Goal: Task Accomplishment & Management: Use online tool/utility

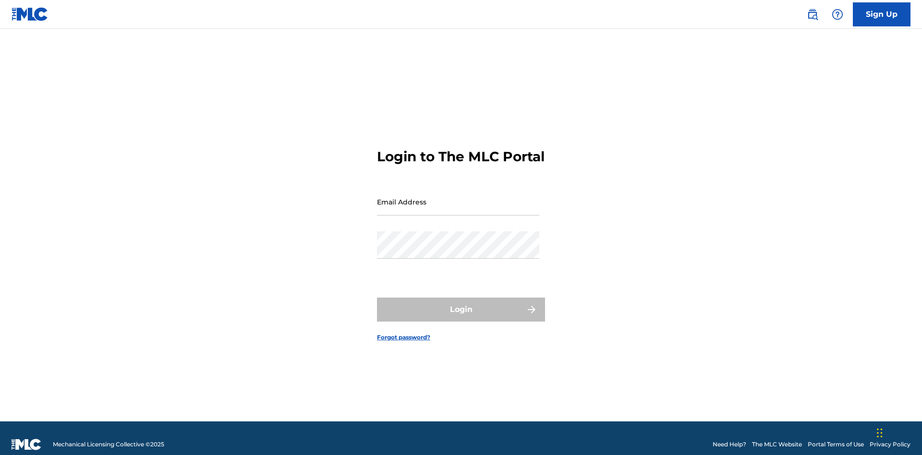
scroll to position [12, 0]
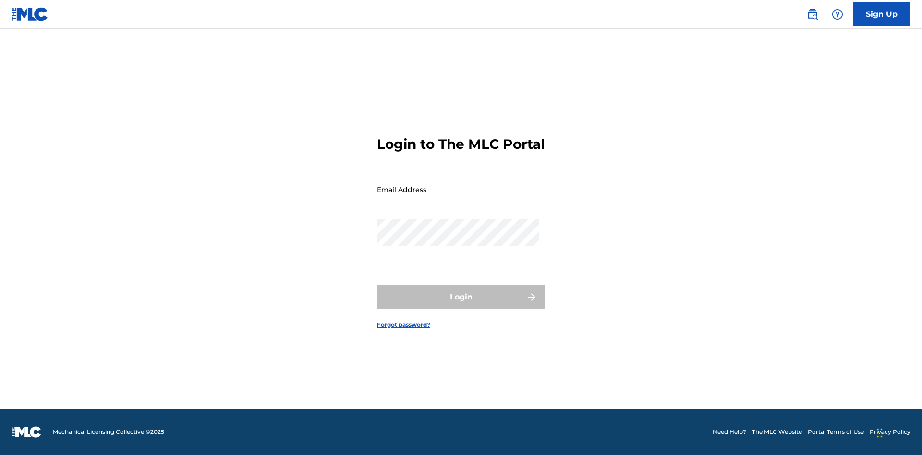
click at [458, 197] on input "Email Address" at bounding box center [458, 189] width 162 height 27
type input "[EMAIL_ADDRESS][DOMAIN_NAME]"
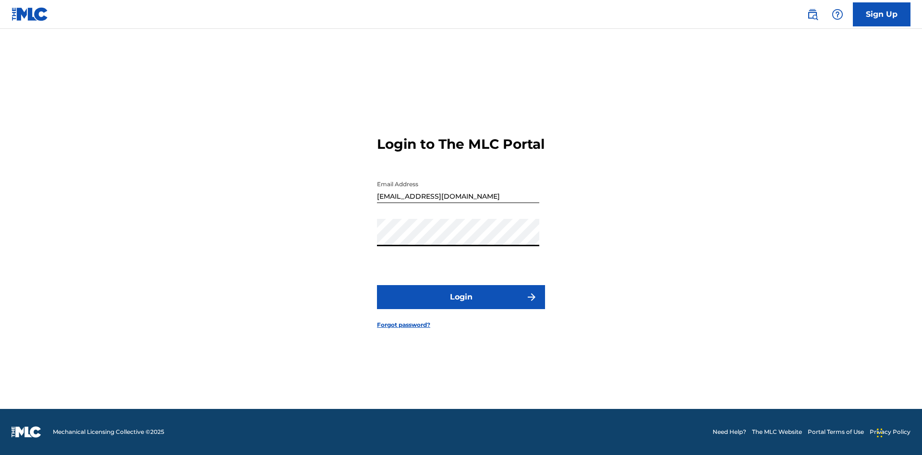
click at [461, 306] on button "Login" at bounding box center [461, 297] width 168 height 24
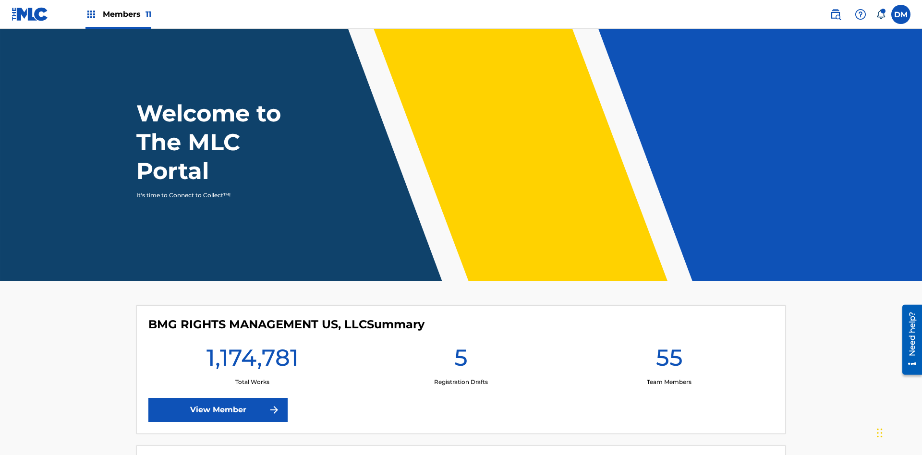
scroll to position [41, 0]
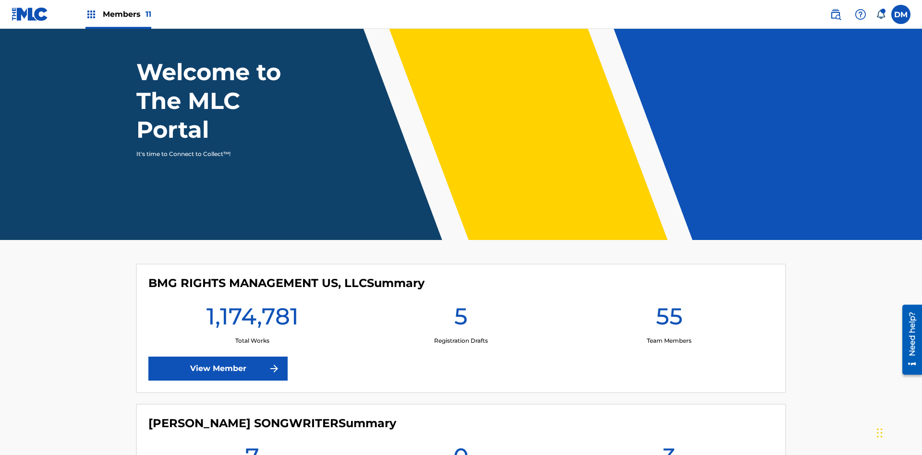
click at [118, 14] on span "Members 11" at bounding box center [127, 14] width 49 height 11
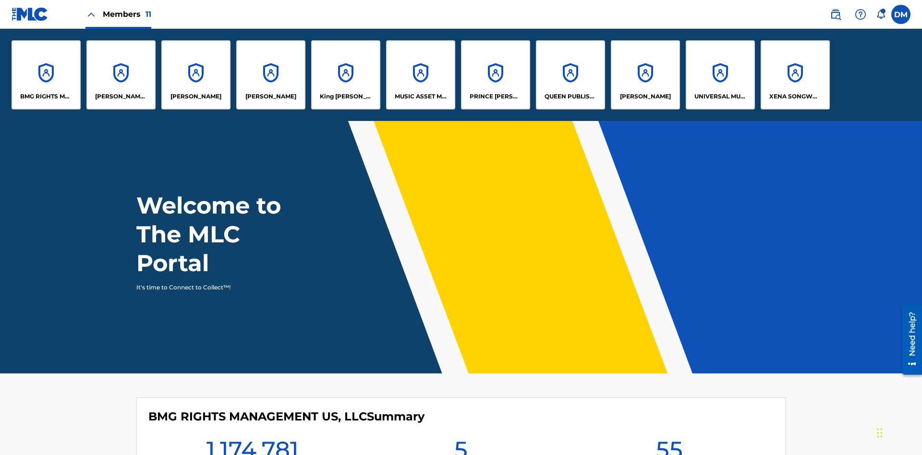
click at [345, 97] on p "King McTesterson" at bounding box center [346, 96] width 52 height 9
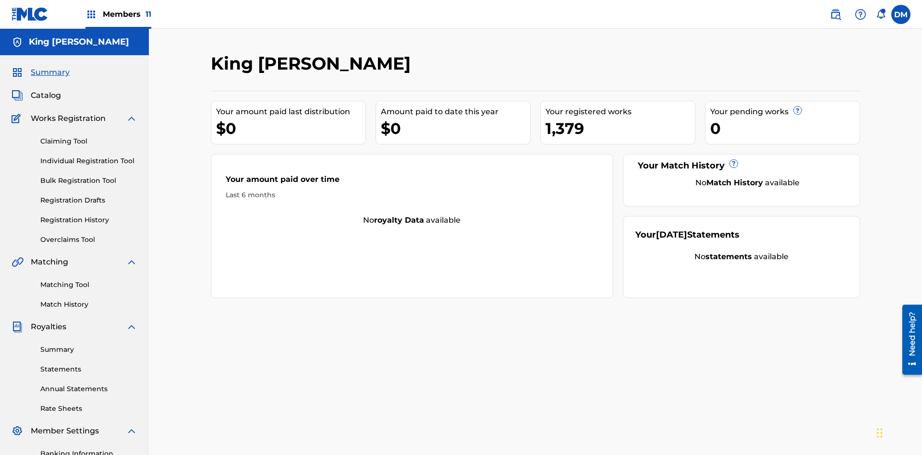
click at [89, 136] on link "Claiming Tool" at bounding box center [88, 141] width 97 height 10
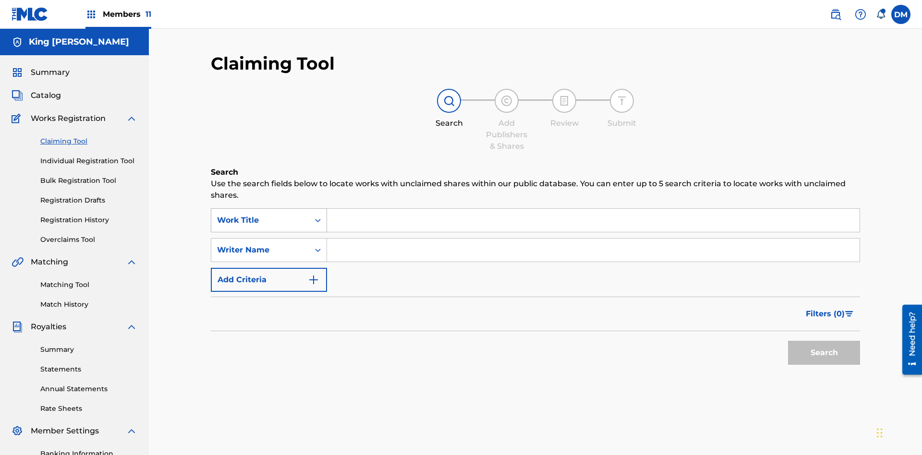
click at [260, 215] on div "Work Title" at bounding box center [260, 221] width 86 height 12
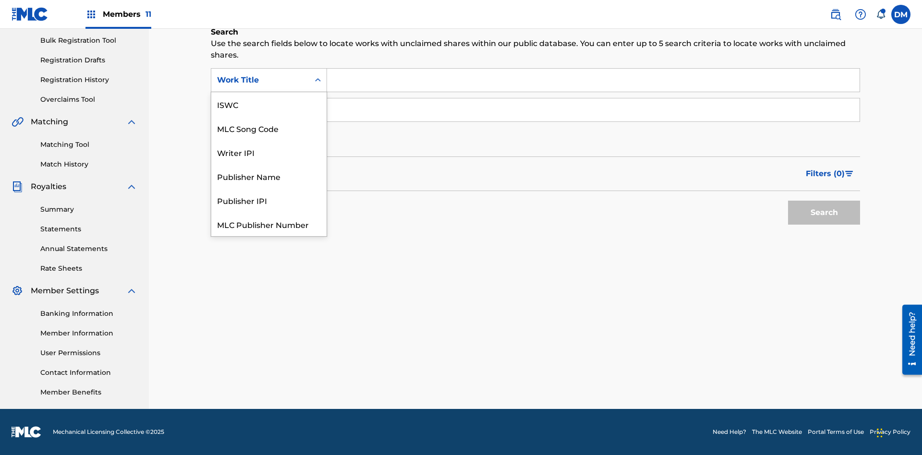
scroll to position [24, 0]
click at [269, 92] on div "ISWC" at bounding box center [268, 80] width 115 height 24
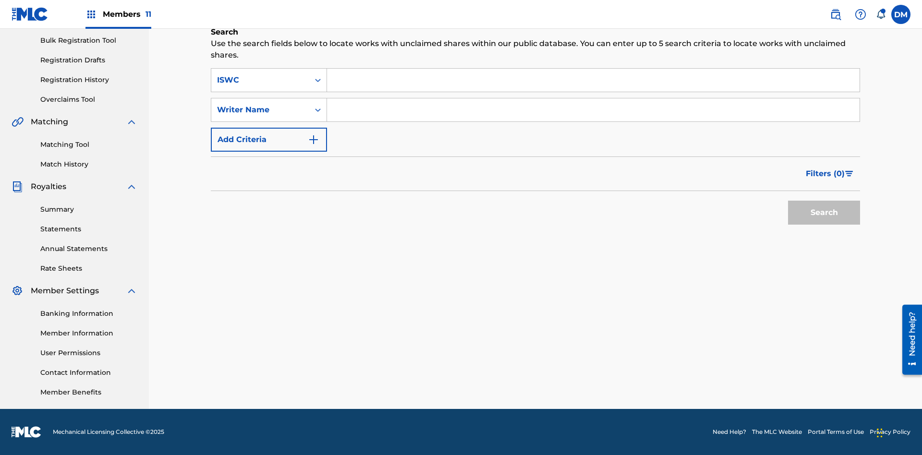
scroll to position [0, 0]
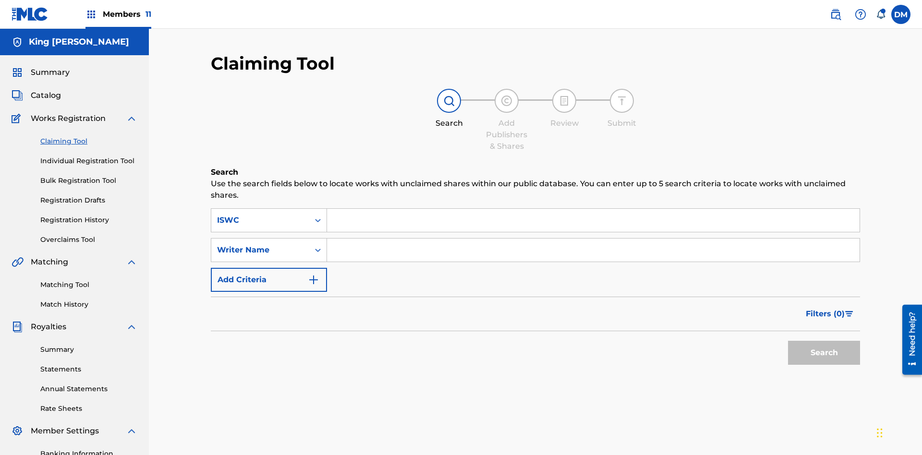
click at [593, 209] on input "Search Form" at bounding box center [593, 220] width 533 height 23
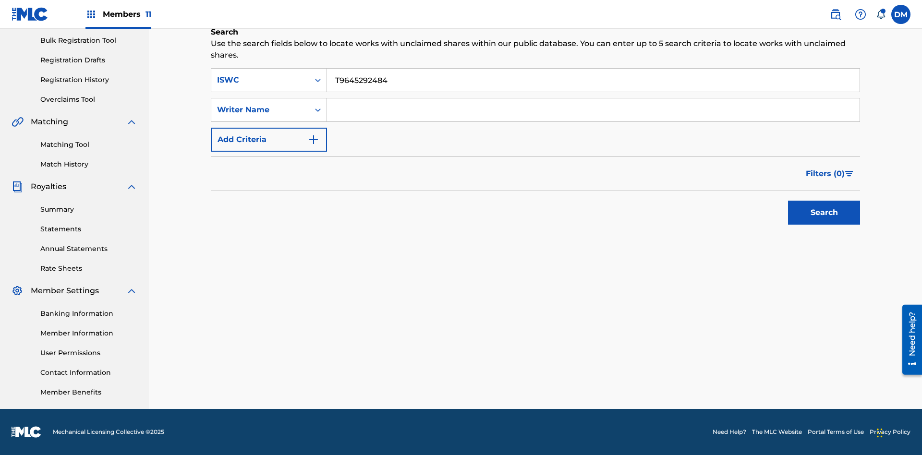
type input "T9645292484"
click at [824, 213] on button "Search" at bounding box center [824, 213] width 72 height 24
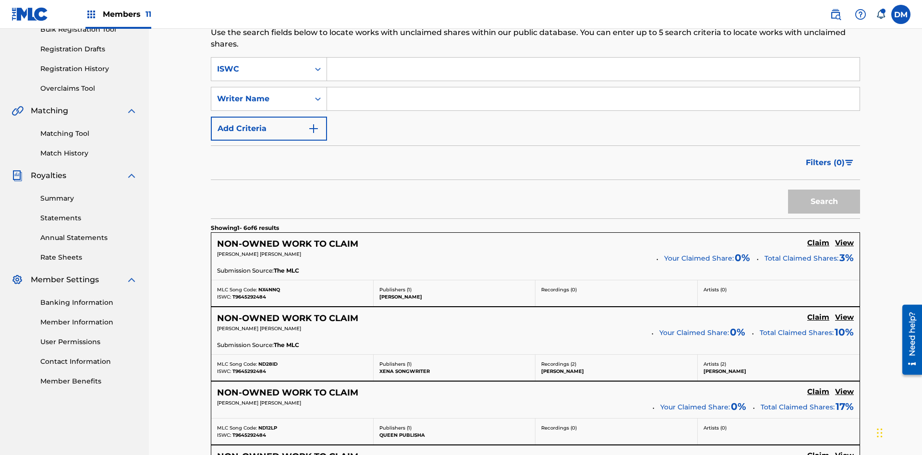
scroll to position [181, 0]
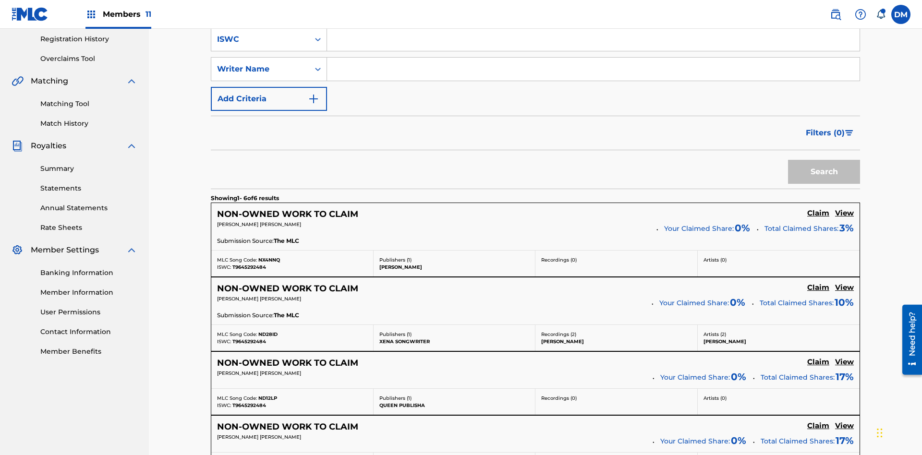
click at [593, 69] on input "Search Form" at bounding box center [593, 69] width 533 height 23
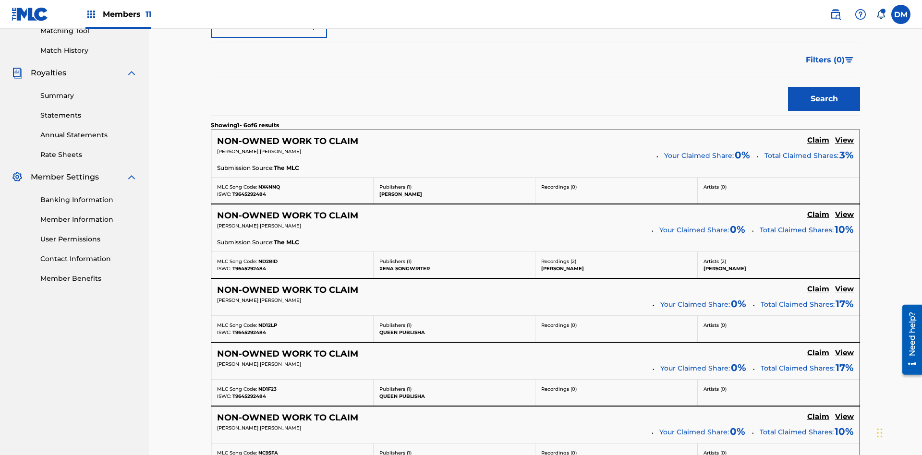
type input "TOM ZACHARY SEBASTIAN POHJOLA"
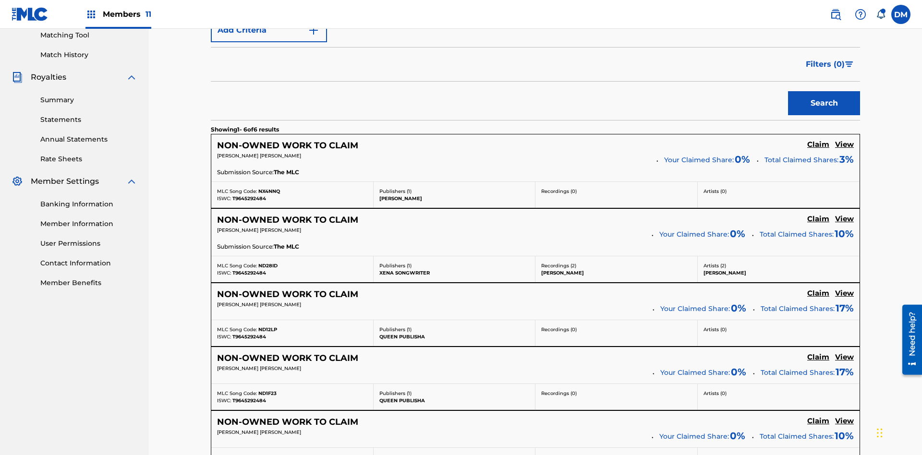
click at [824, 91] on button "Search" at bounding box center [824, 103] width 72 height 24
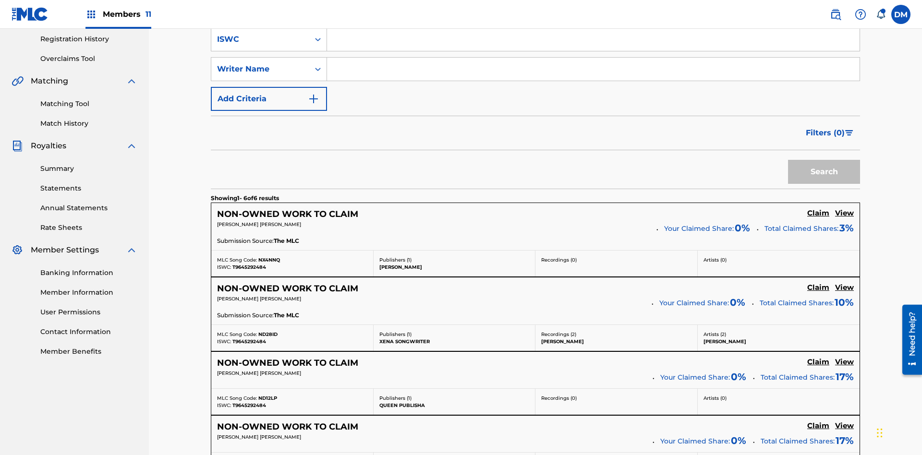
scroll to position [157, 0]
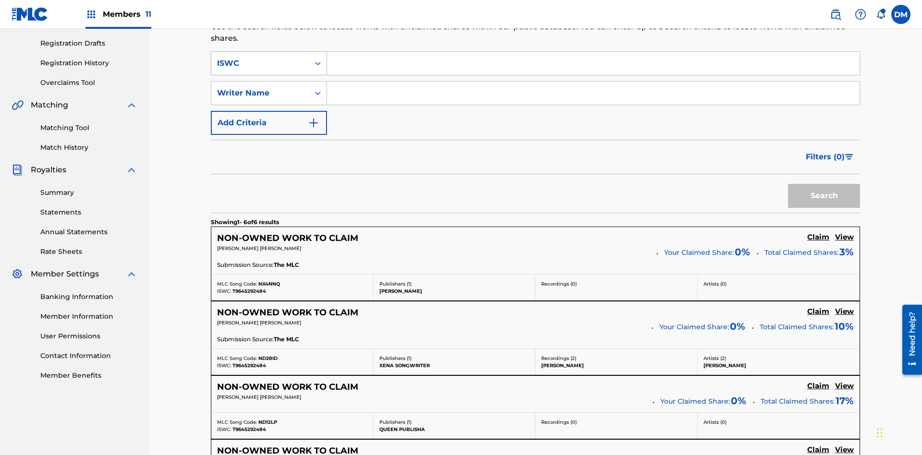
click at [260, 63] on div "ISWC" at bounding box center [260, 64] width 86 height 12
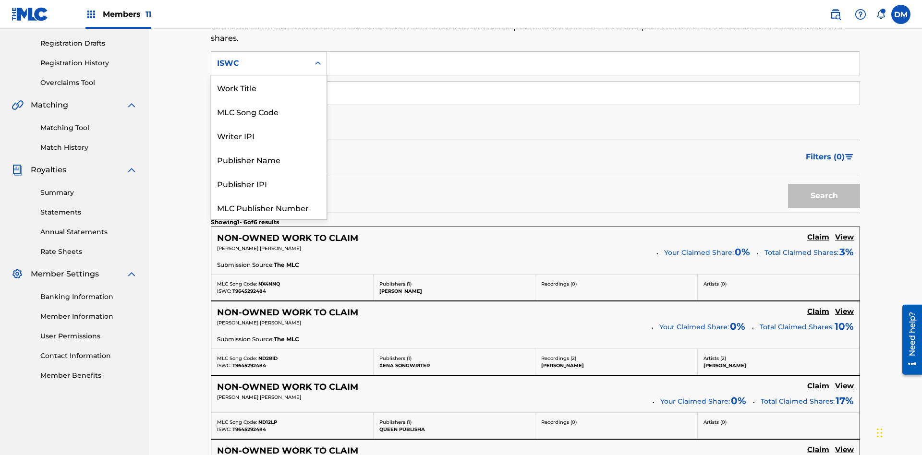
scroll to position [24, 0]
click at [269, 75] on div "Work Title" at bounding box center [268, 63] width 115 height 24
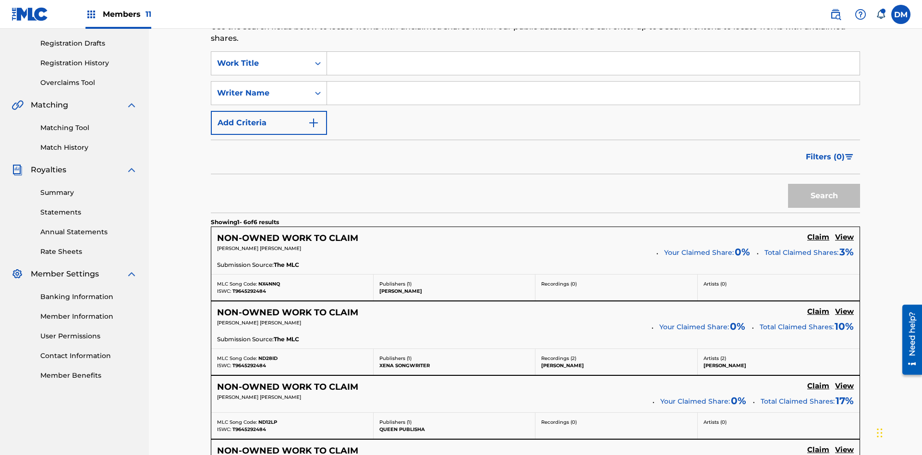
scroll to position [0, 0]
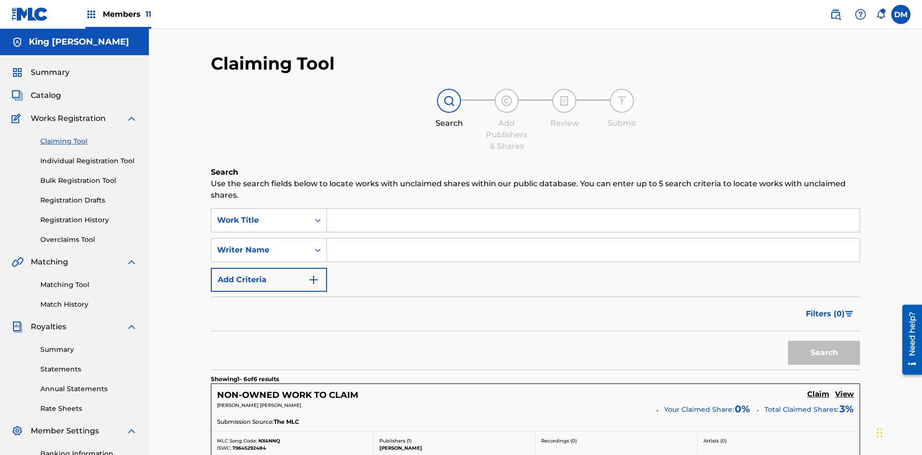
click at [593, 209] on input "Search Form" at bounding box center [593, 220] width 533 height 23
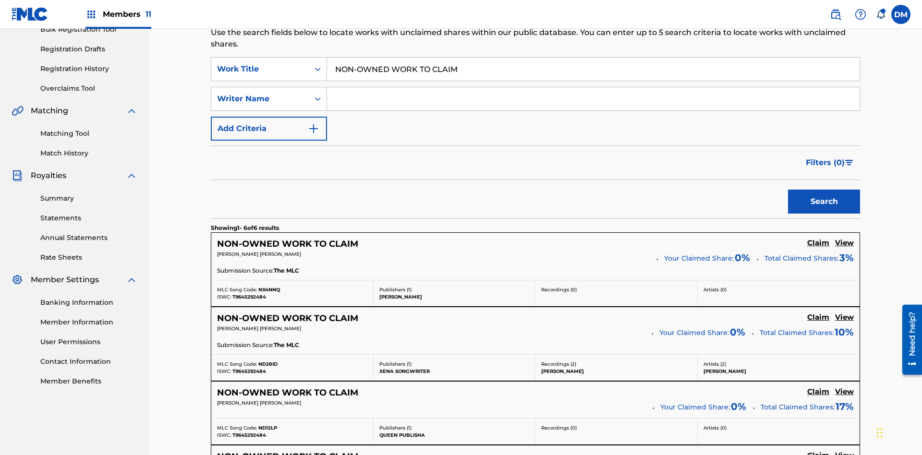
type input "NON-OWNED WORK TO CLAIM"
click at [824, 190] on button "Search" at bounding box center [824, 202] width 72 height 24
click at [593, 69] on input "NON-OWNED WORK TO CLAIM" at bounding box center [593, 69] width 533 height 23
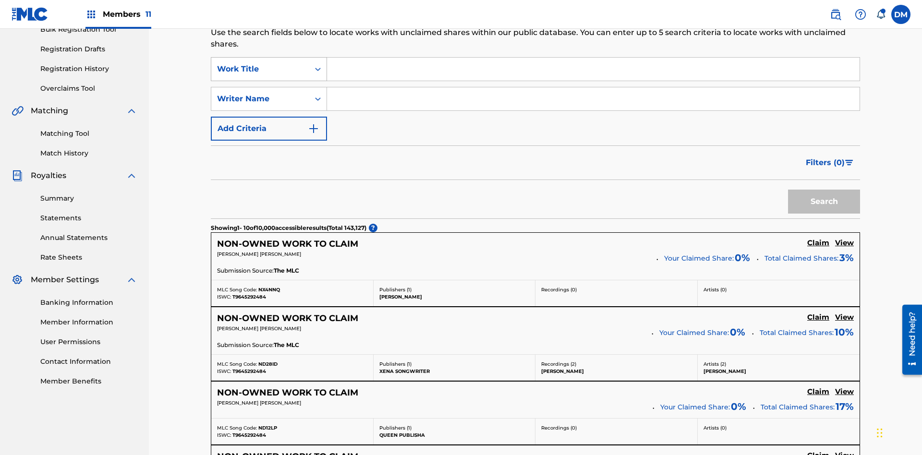
click at [260, 63] on div "Work Title" at bounding box center [260, 69] width 86 height 12
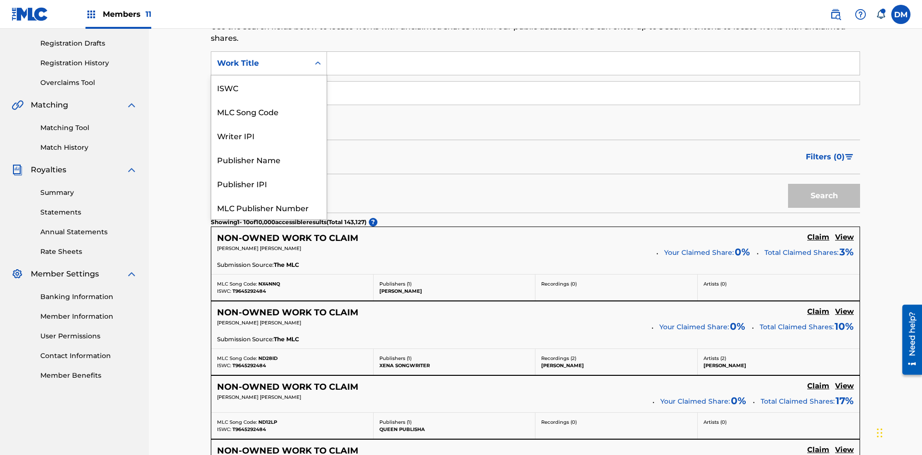
scroll to position [24, 0]
click at [269, 87] on div "MLC Song Code" at bounding box center [268, 87] width 115 height 24
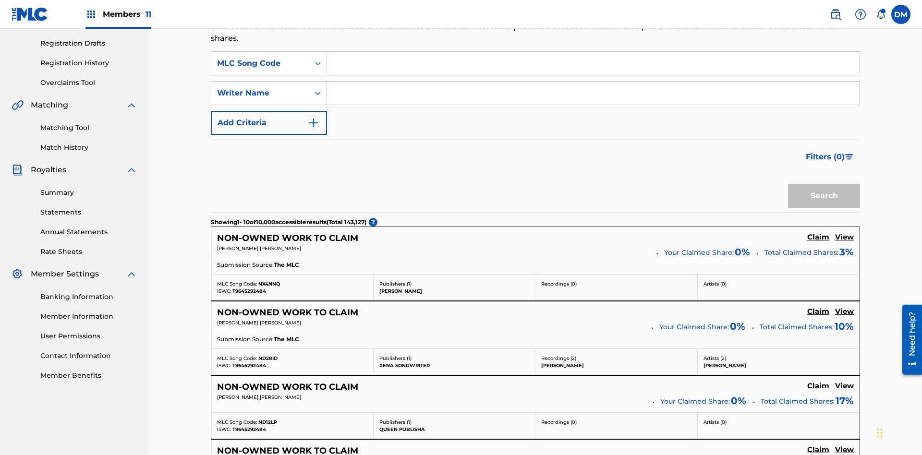
click at [593, 69] on input "Search Form" at bounding box center [593, 63] width 533 height 23
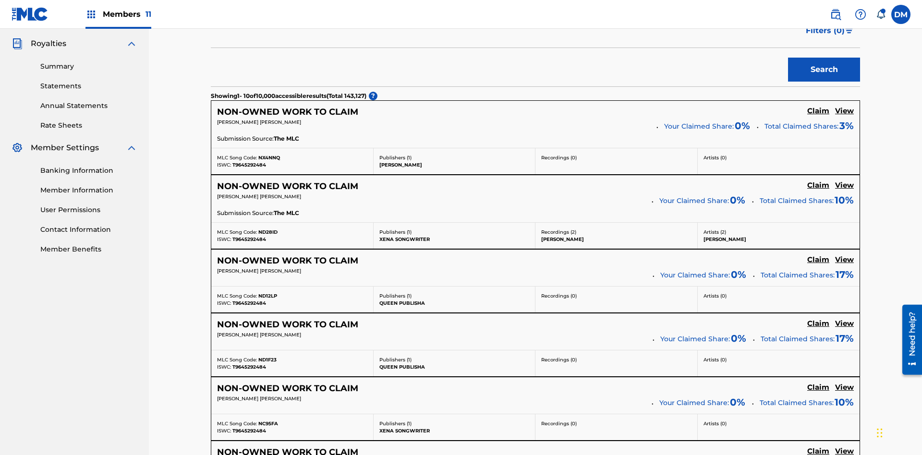
type input "RB0ZQR"
click at [824, 70] on button "Search" at bounding box center [824, 70] width 72 height 24
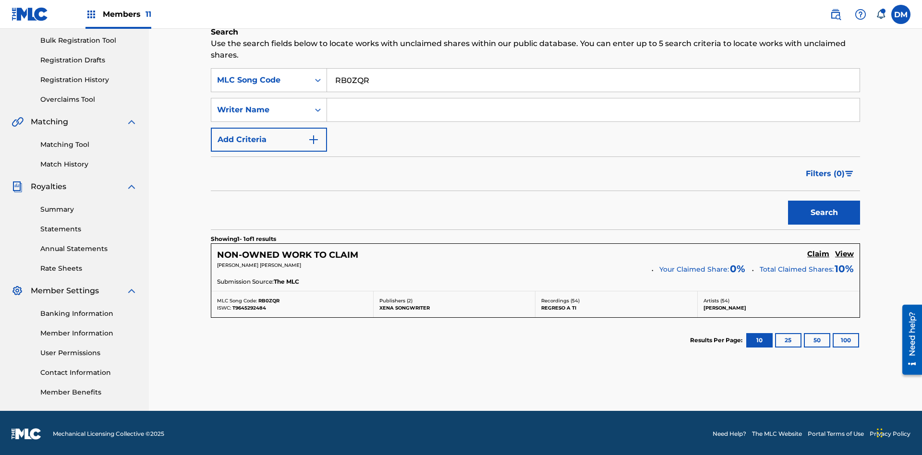
scroll to position [142, 0]
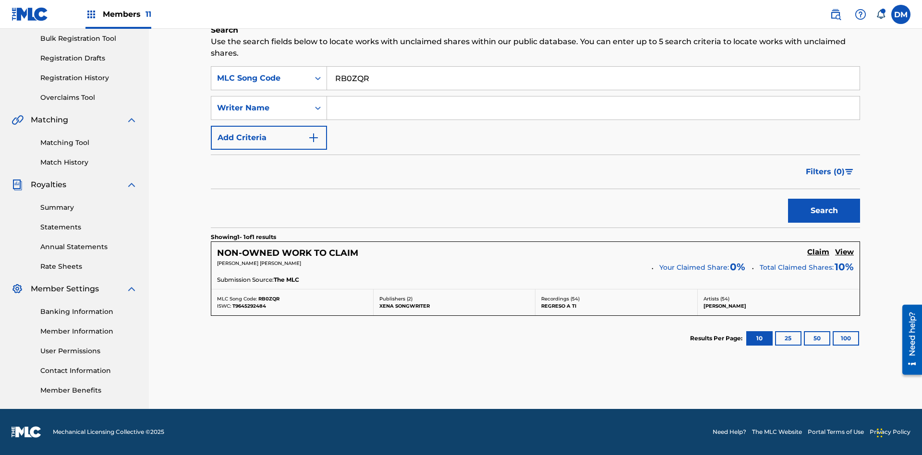
click at [593, 78] on input "RB0ZQR" at bounding box center [593, 78] width 533 height 23
click at [260, 78] on div "MLC Song Code" at bounding box center [260, 79] width 86 height 12
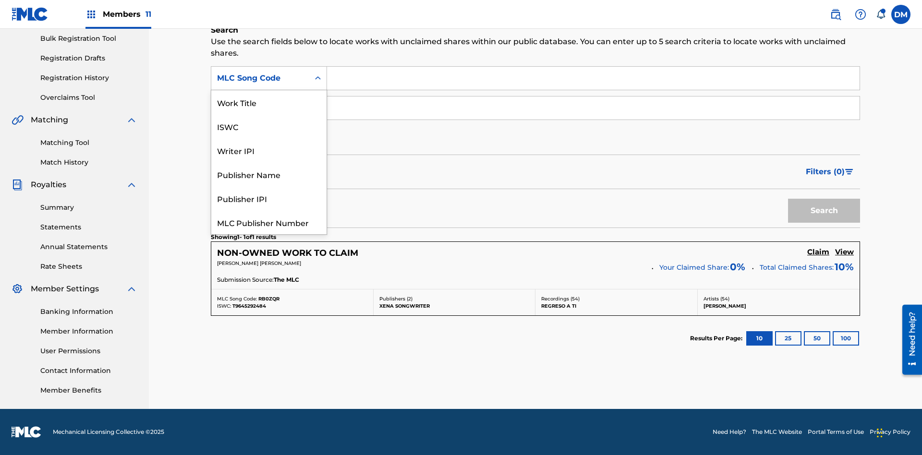
scroll to position [24, 0]
click at [269, 126] on div "Writer IPI" at bounding box center [268, 126] width 115 height 24
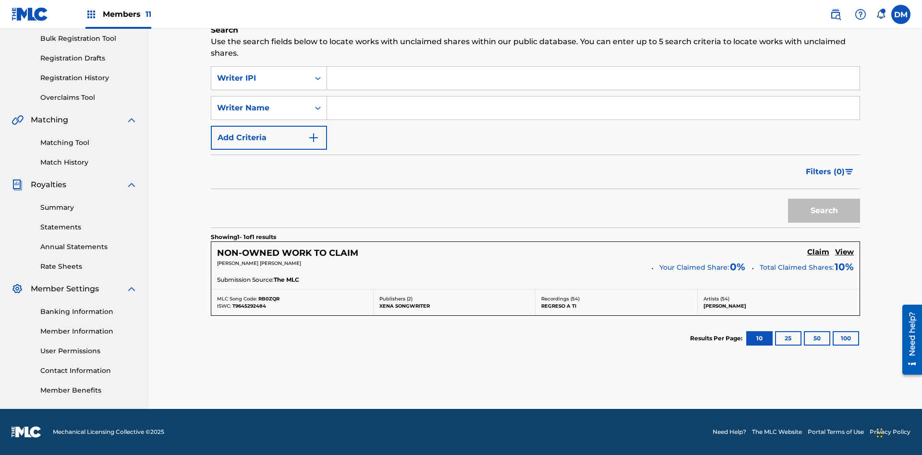
click at [593, 78] on input "Search Form" at bounding box center [593, 78] width 533 height 23
type input "00369275519"
click at [824, 211] on button "Search" at bounding box center [824, 211] width 72 height 24
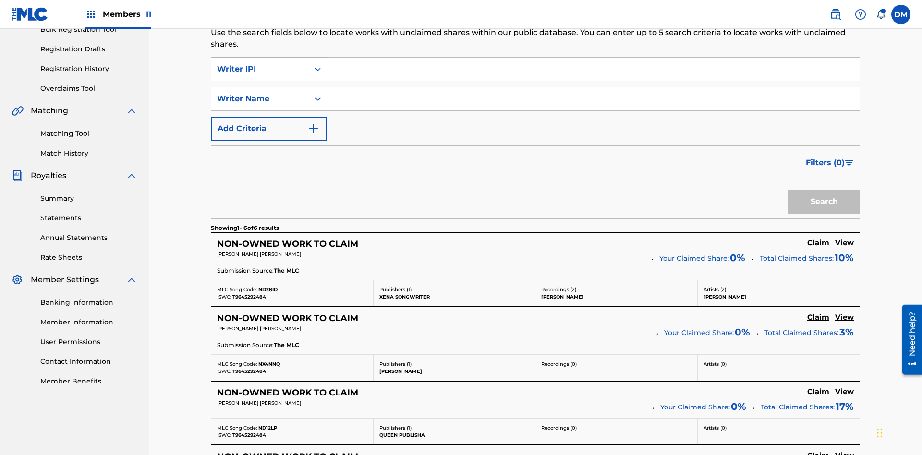
click at [260, 63] on div "Writer IPI" at bounding box center [260, 69] width 86 height 12
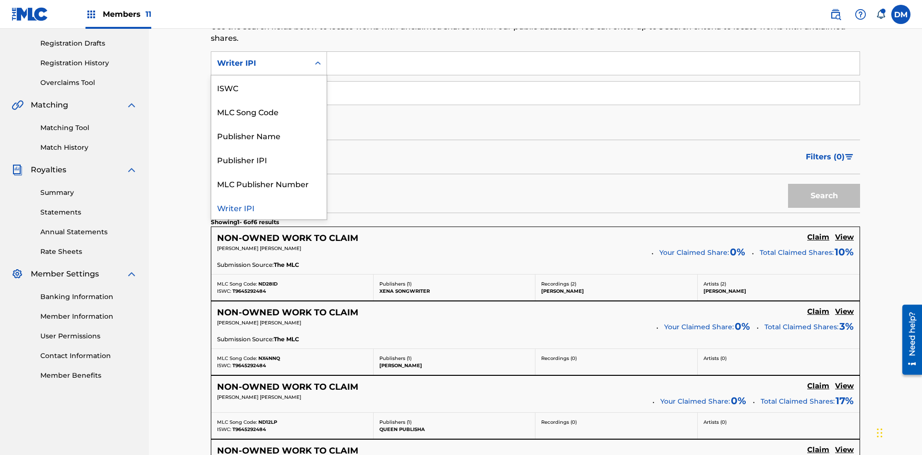
click at [269, 135] on div "Publisher Name" at bounding box center [268, 135] width 115 height 24
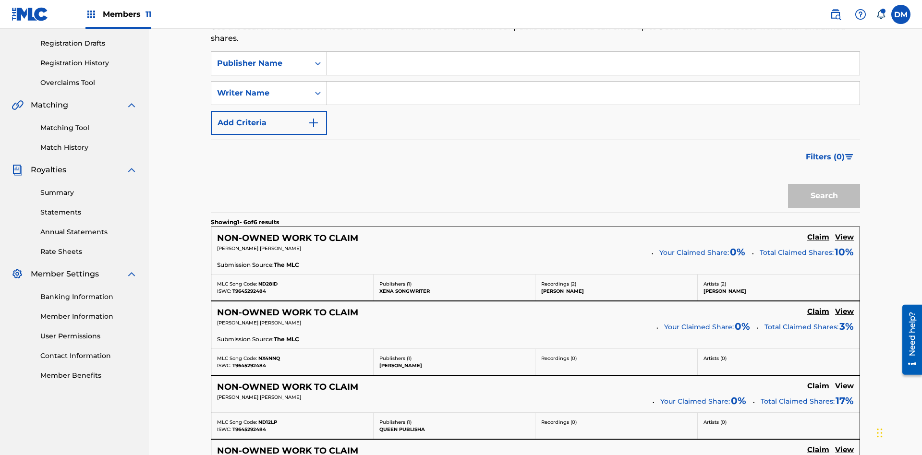
click at [593, 69] on input "Search Form" at bounding box center [593, 63] width 533 height 23
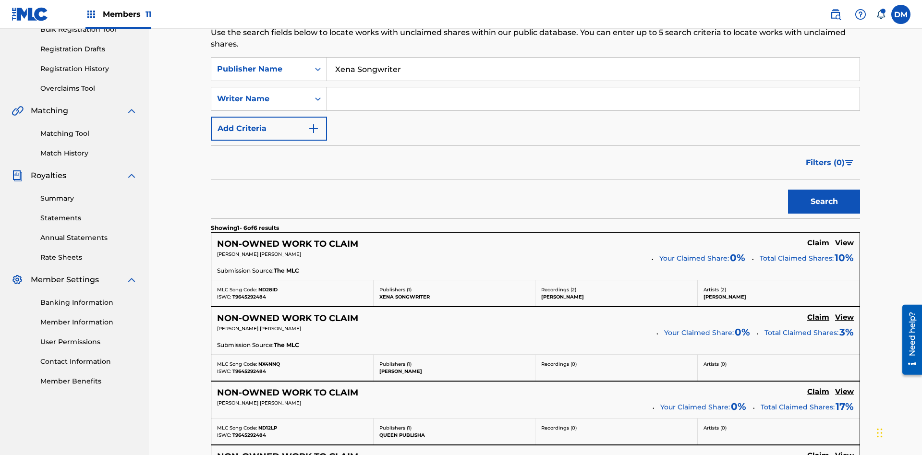
type input "Xena Songwriter"
click at [824, 190] on button "Search" at bounding box center [824, 202] width 72 height 24
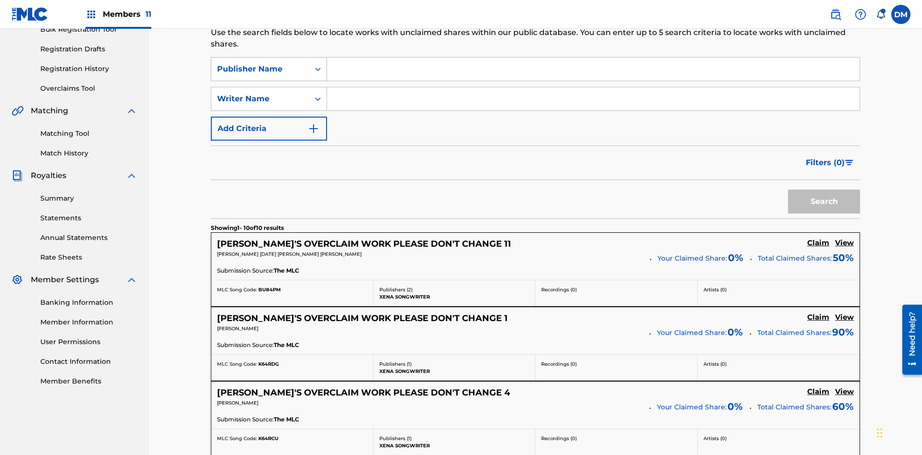
click at [260, 63] on div "Publisher Name" at bounding box center [260, 69] width 86 height 12
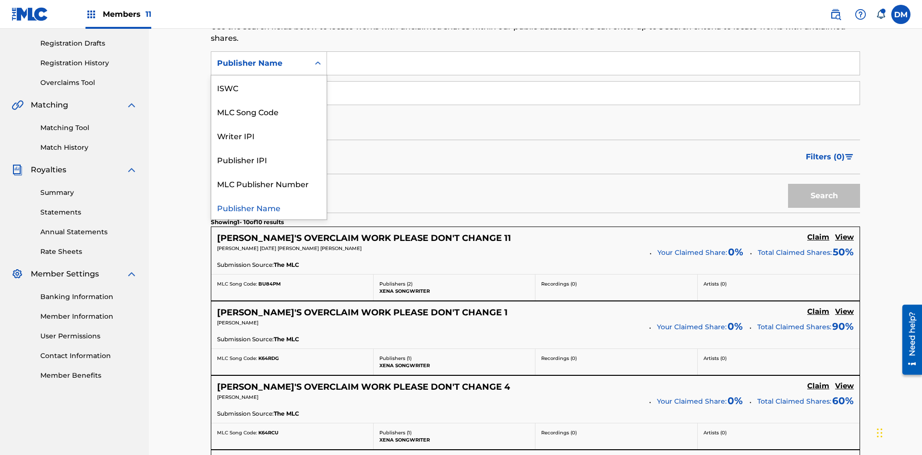
click at [269, 159] on div "Publisher IPI" at bounding box center [268, 159] width 115 height 24
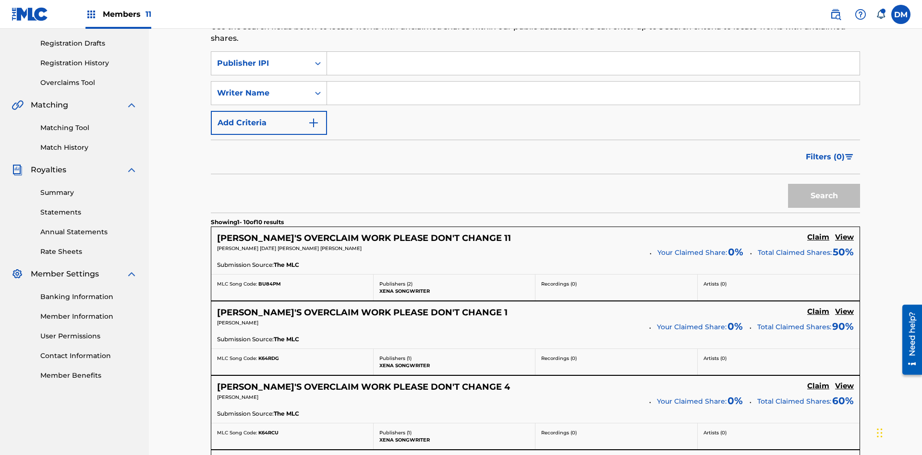
click at [593, 69] on input "Search Form" at bounding box center [593, 63] width 533 height 23
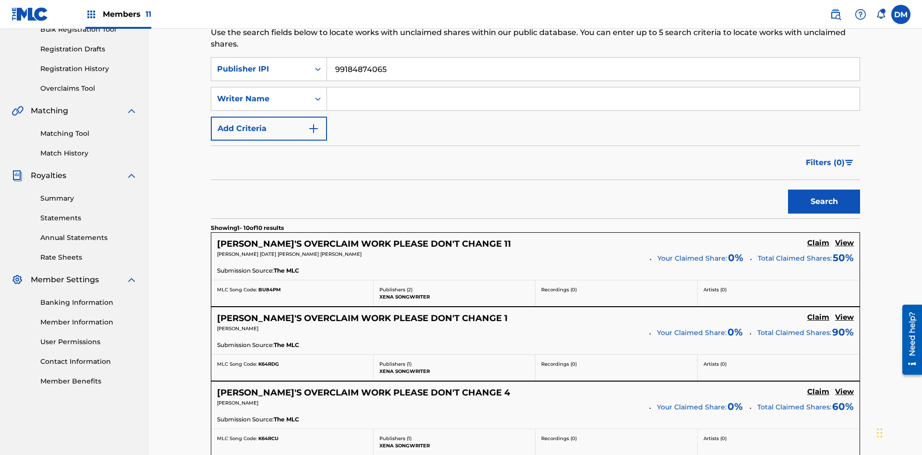
type input "99184874065"
click at [824, 190] on button "Search" at bounding box center [824, 202] width 72 height 24
click at [593, 69] on input "99184874065" at bounding box center [593, 69] width 533 height 23
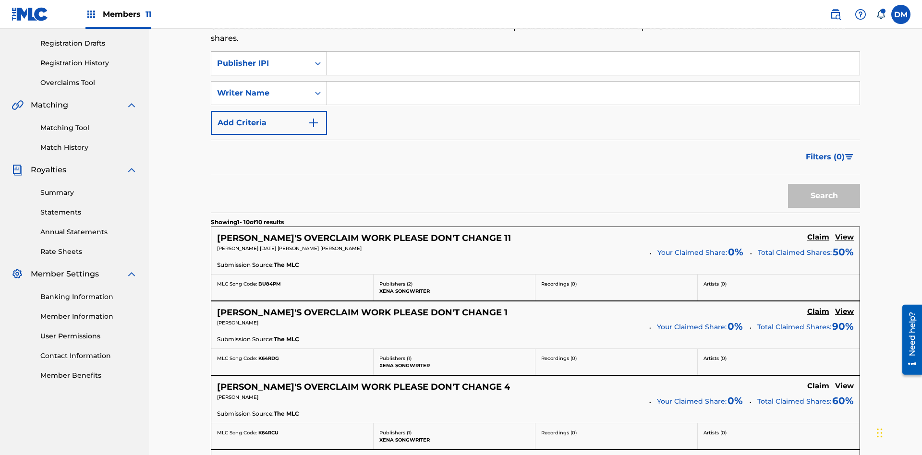
click at [260, 63] on div "Publisher IPI" at bounding box center [260, 64] width 86 height 12
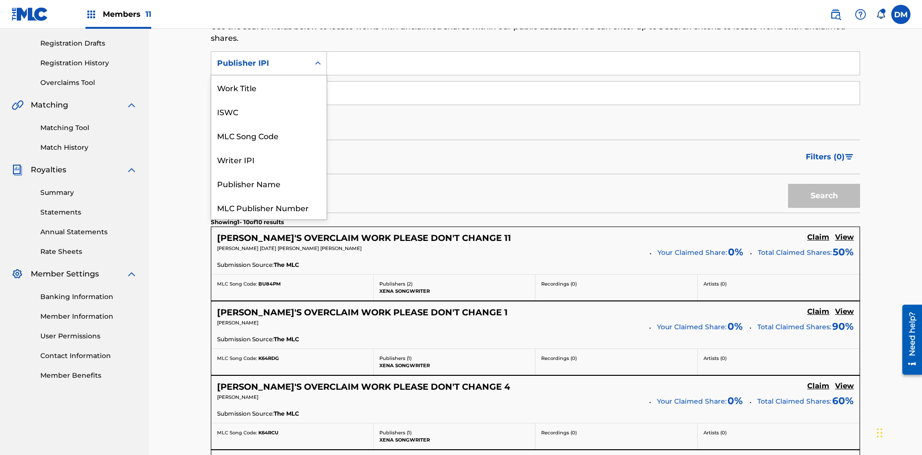
scroll to position [24, 0]
click at [269, 183] on div "MLC Publisher Number" at bounding box center [268, 183] width 115 height 24
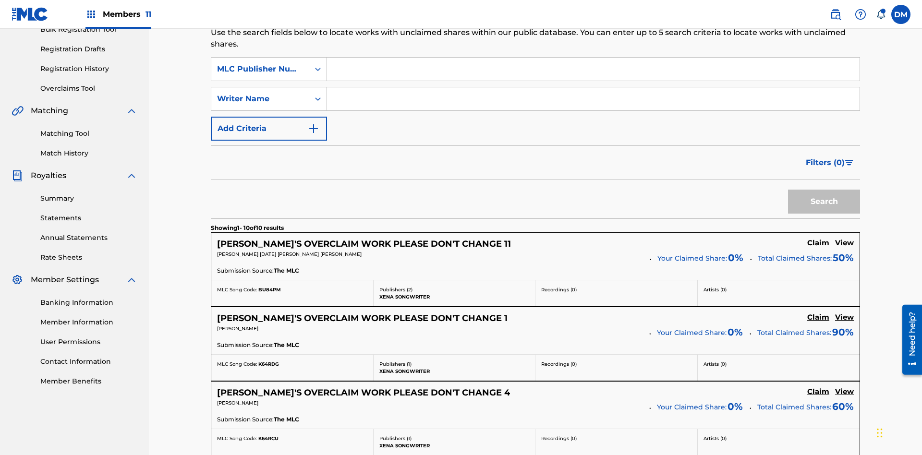
click at [593, 69] on input "Search Form" at bounding box center [593, 69] width 533 height 23
type input "P077WM"
click at [824, 190] on button "Search" at bounding box center [824, 202] width 72 height 24
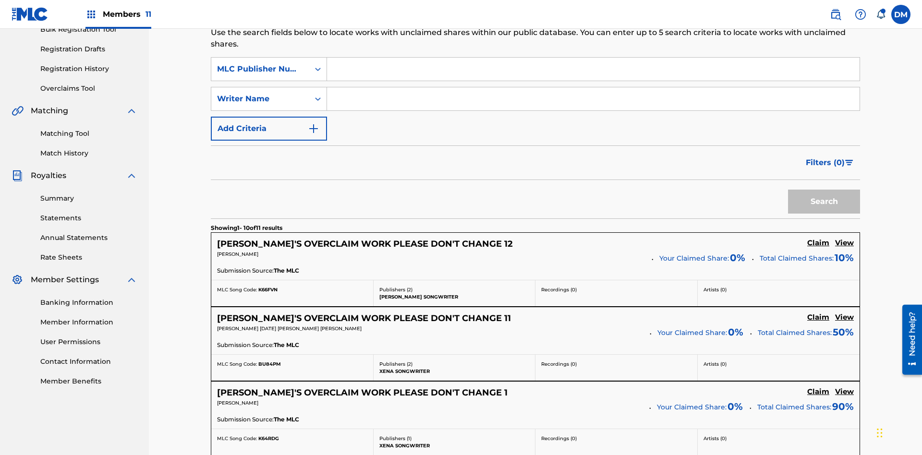
click at [269, 117] on button "Add Criteria" at bounding box center [269, 129] width 116 height 24
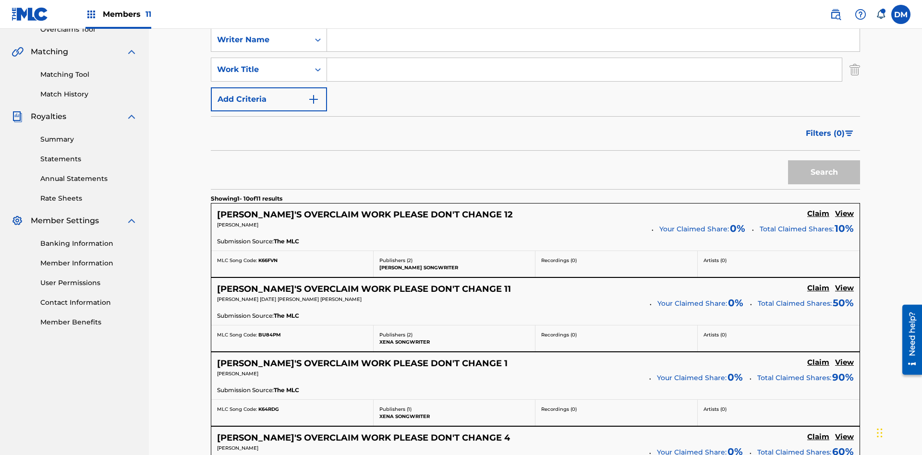
click at [269, 87] on button "Add Criteria" at bounding box center [269, 99] width 116 height 24
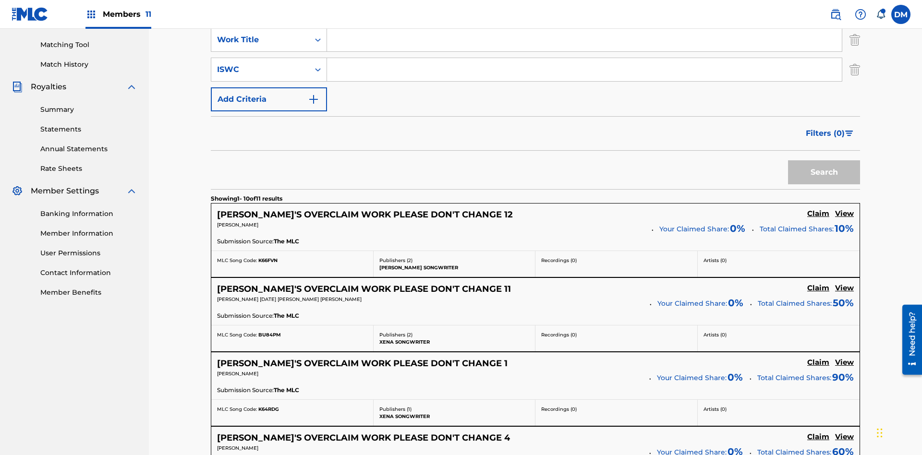
click at [269, 87] on button "Add Criteria" at bounding box center [269, 99] width 116 height 24
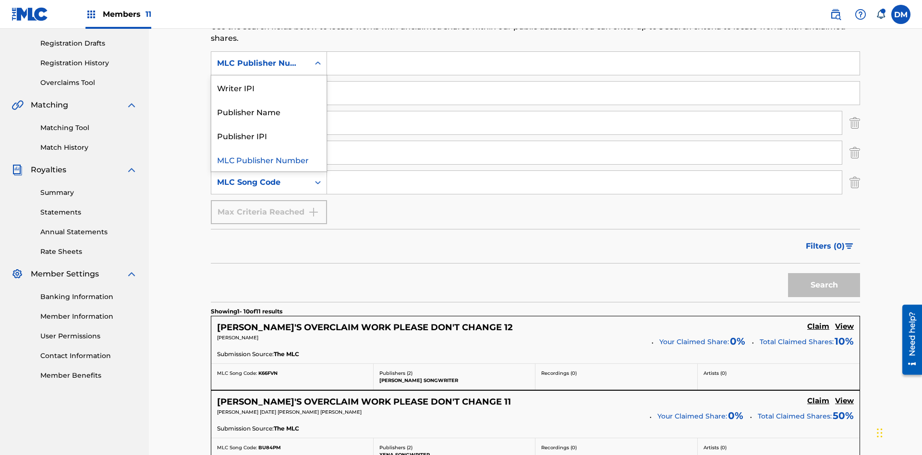
click at [269, 111] on div "Publisher Name" at bounding box center [268, 111] width 115 height 24
click at [260, 87] on div "Writer Name" at bounding box center [260, 93] width 86 height 12
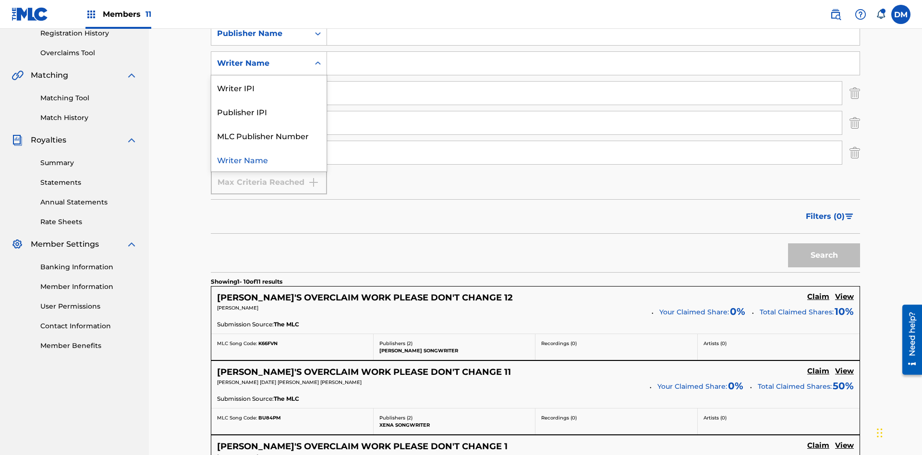
click at [269, 111] on div "Publisher IPI" at bounding box center [268, 111] width 115 height 24
click at [593, 45] on input "Search Form" at bounding box center [593, 33] width 533 height 23
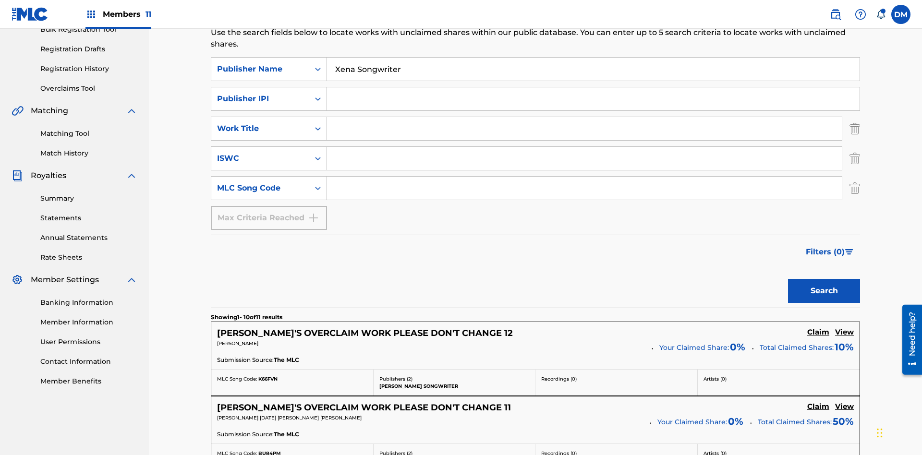
type input "Xena Songwriter"
click at [593, 87] on input "Search Form" at bounding box center [593, 98] width 533 height 23
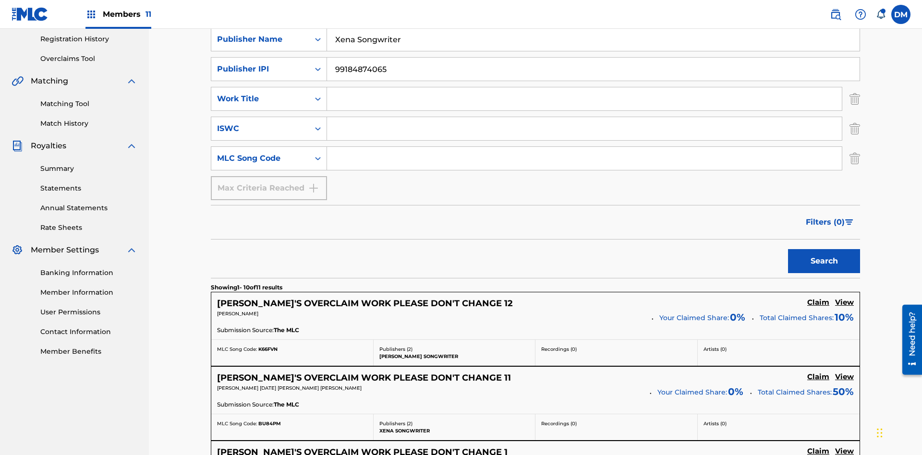
scroll to position [211, 0]
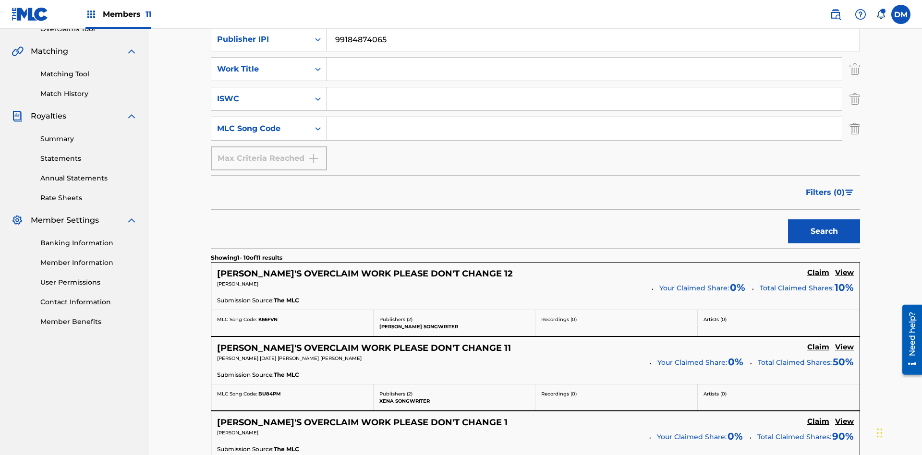
type input "99184874065"
click at [585, 69] on input "Search Form" at bounding box center [584, 69] width 515 height 23
type input "NON-OWNED WORK TO CLAIM"
click at [585, 87] on input "Search Form" at bounding box center [584, 98] width 515 height 23
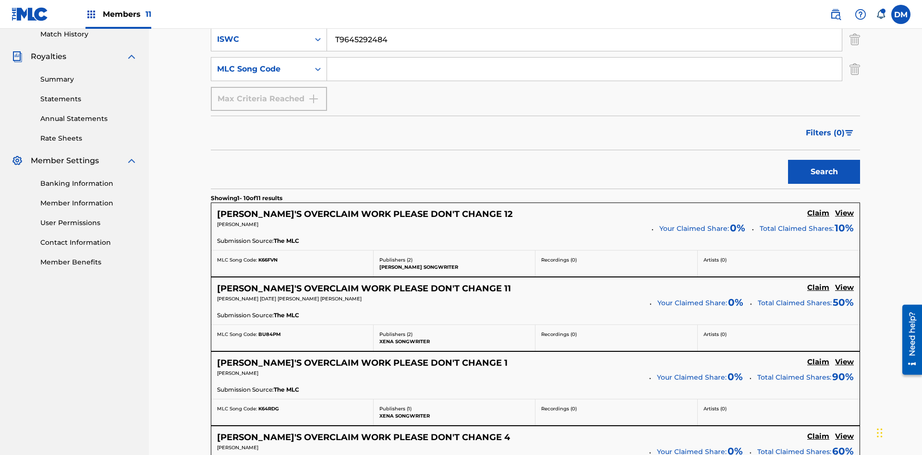
type input "T9645292484"
click at [585, 69] on input "Search Form" at bounding box center [584, 69] width 515 height 23
type input "RB0ZQR"
click at [824, 160] on button "Search" at bounding box center [824, 172] width 72 height 24
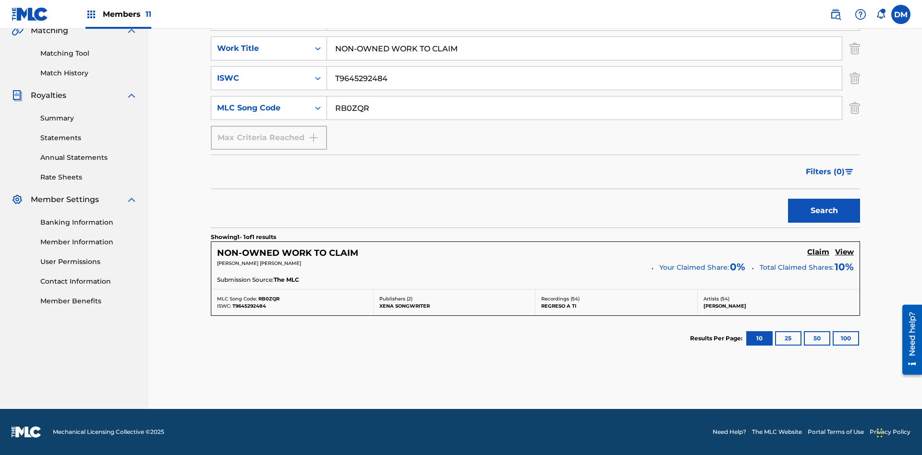
click at [855, 61] on img "Search Form" at bounding box center [855, 49] width 11 height 24
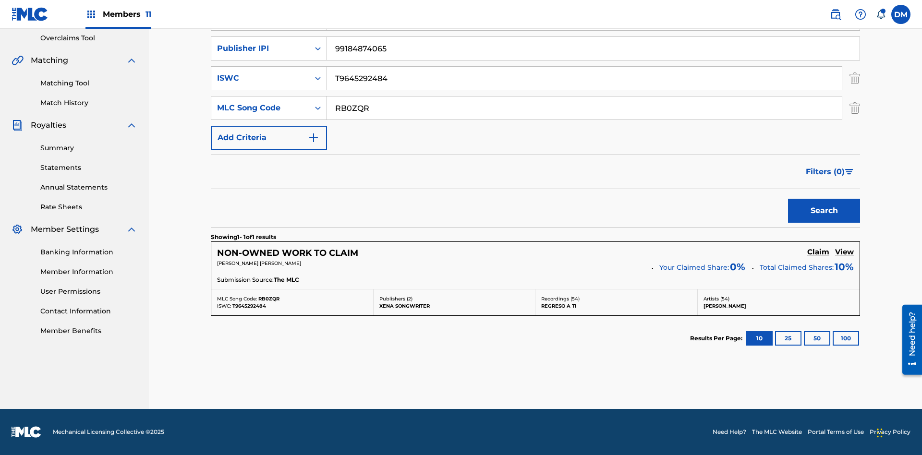
click at [855, 78] on img "Search Form" at bounding box center [855, 78] width 11 height 24
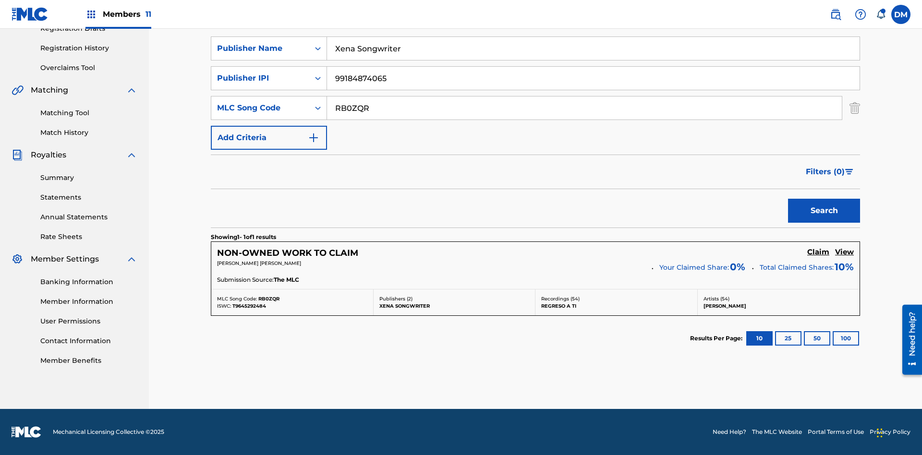
click at [585, 108] on input "RB0ZQR" at bounding box center [584, 108] width 515 height 23
click at [593, 60] on input "Xena Songwriter" at bounding box center [593, 48] width 533 height 23
click at [593, 78] on input "99184874065" at bounding box center [593, 78] width 533 height 23
click at [260, 54] on div "Publisher Name" at bounding box center [260, 49] width 86 height 12
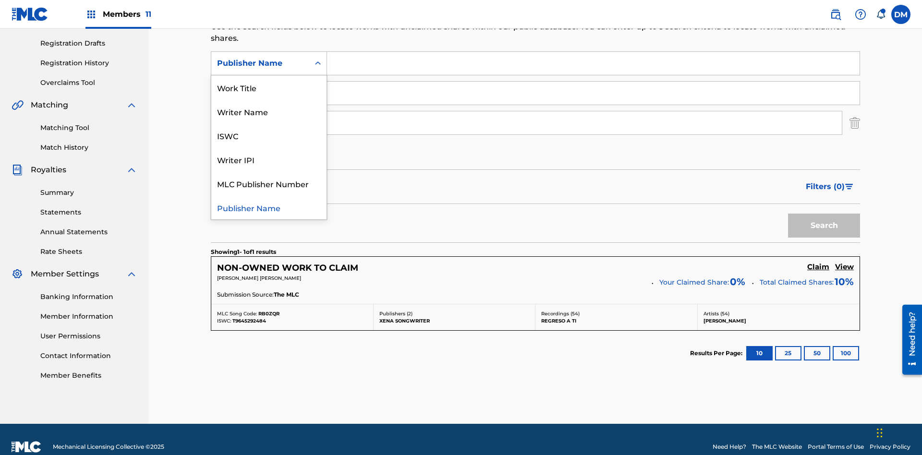
click at [269, 159] on div "Writer IPI" at bounding box center [268, 159] width 115 height 24
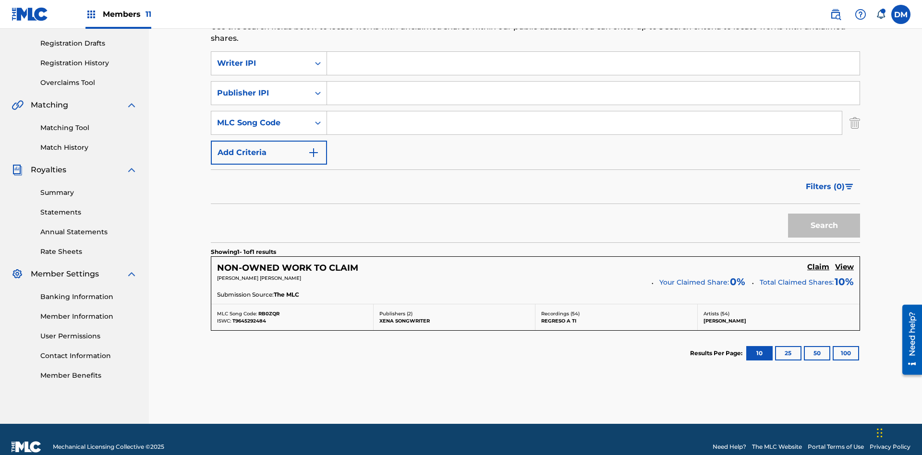
scroll to position [172, 0]
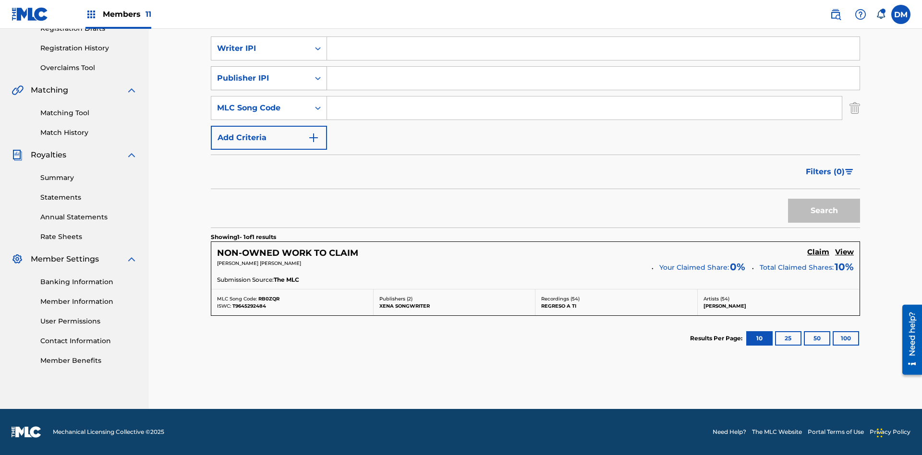
click at [260, 78] on div "Publisher IPI" at bounding box center [260, 79] width 86 height 12
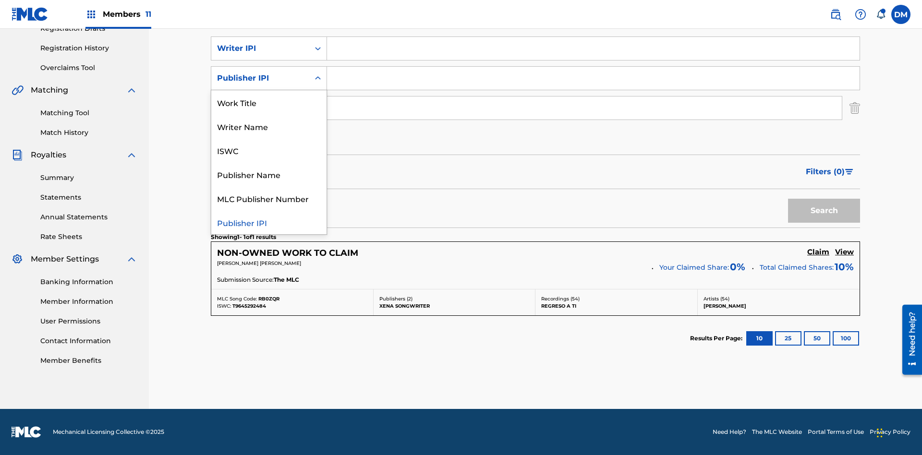
click at [269, 198] on div "MLC Publisher Number" at bounding box center [268, 198] width 115 height 24
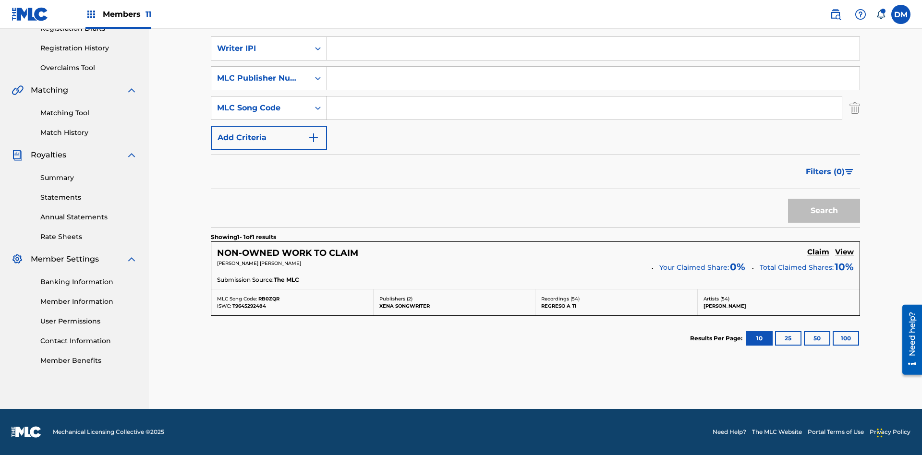
click at [260, 108] on div "MLC Song Code" at bounding box center [260, 108] width 86 height 12
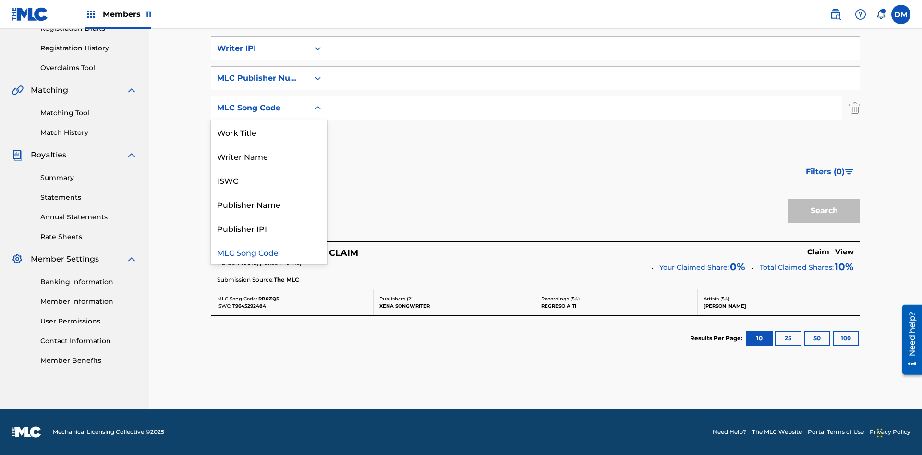
click at [269, 156] on div "Writer Name" at bounding box center [268, 156] width 115 height 24
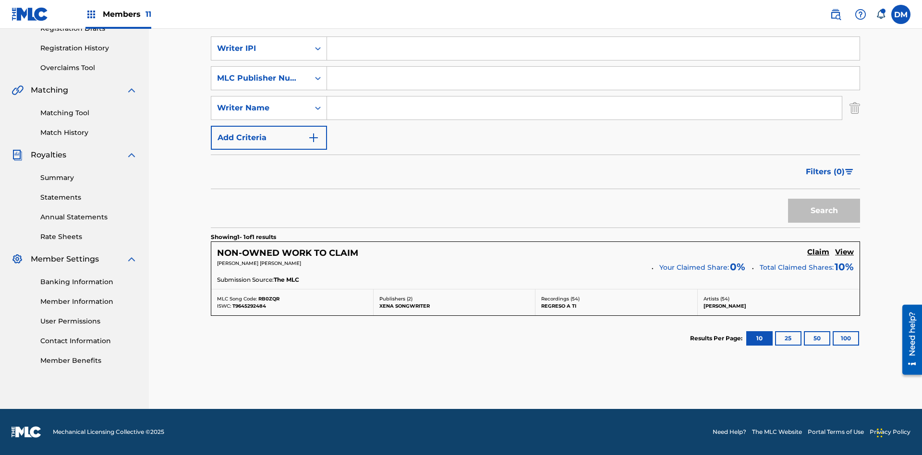
click at [593, 60] on input "Search Form" at bounding box center [593, 48] width 533 height 23
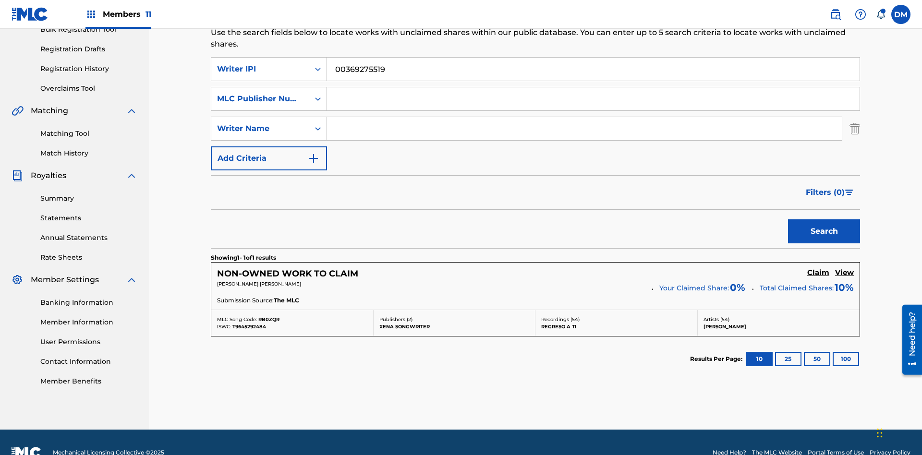
type input "00369275519"
click at [593, 87] on input "Search Form" at bounding box center [593, 98] width 533 height 23
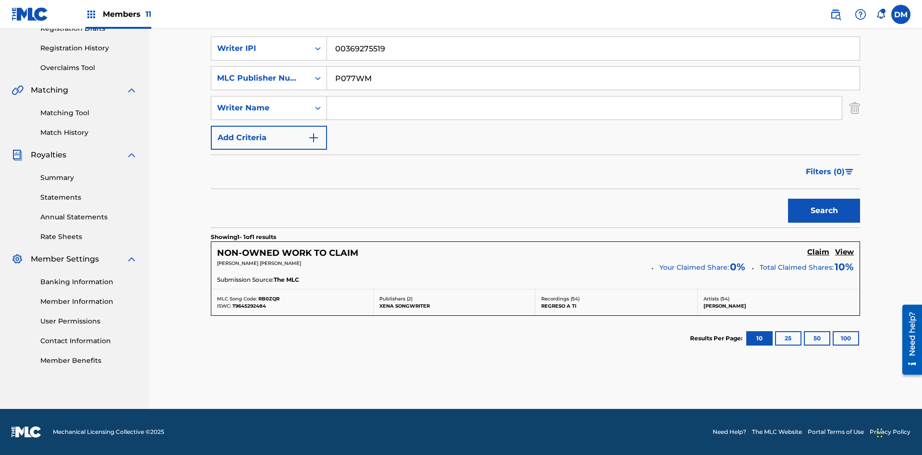
type input "P077WM"
click at [585, 108] on input "Search Form" at bounding box center [584, 108] width 515 height 23
type input "TOM ZACHARY SEBASTIAN POHJOLA"
click at [824, 211] on button "Search" at bounding box center [824, 211] width 72 height 24
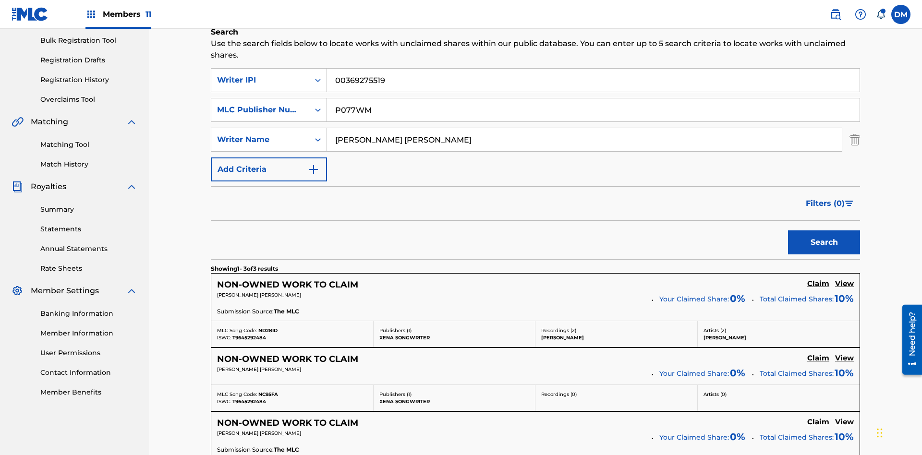
scroll to position [310, 0]
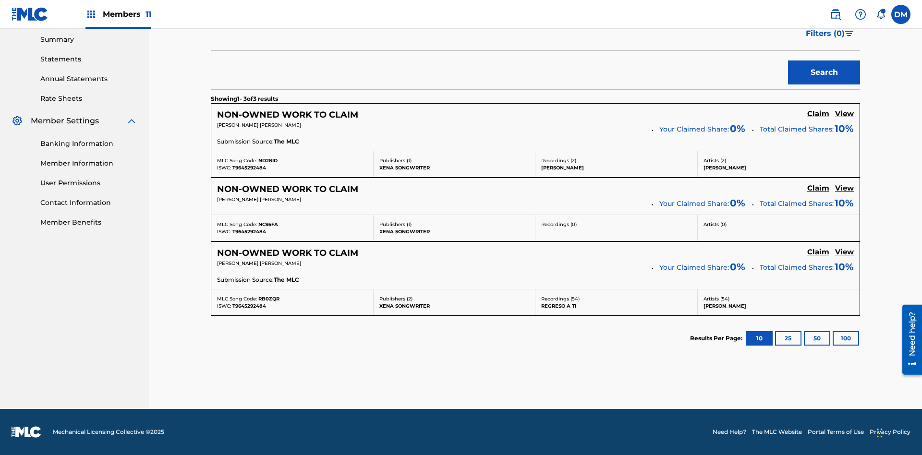
click at [844, 114] on h5 "View" at bounding box center [844, 114] width 19 height 9
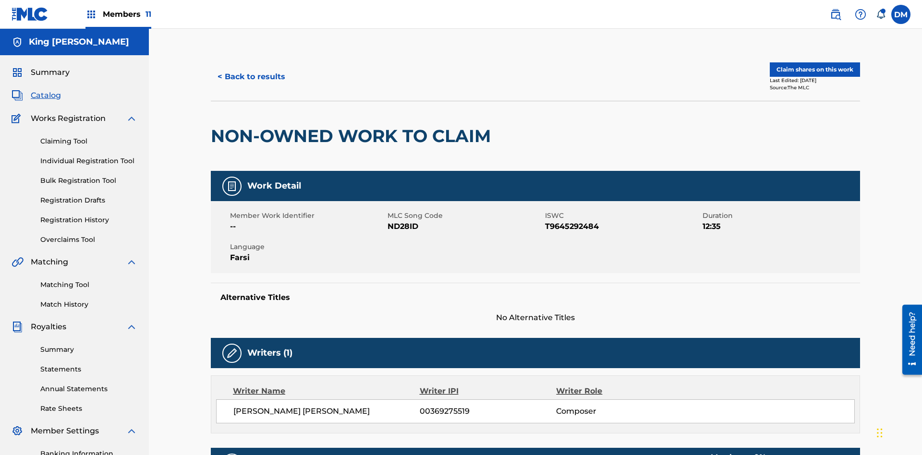
scroll to position [68, 0]
